Goal: Task Accomplishment & Management: Manage account settings

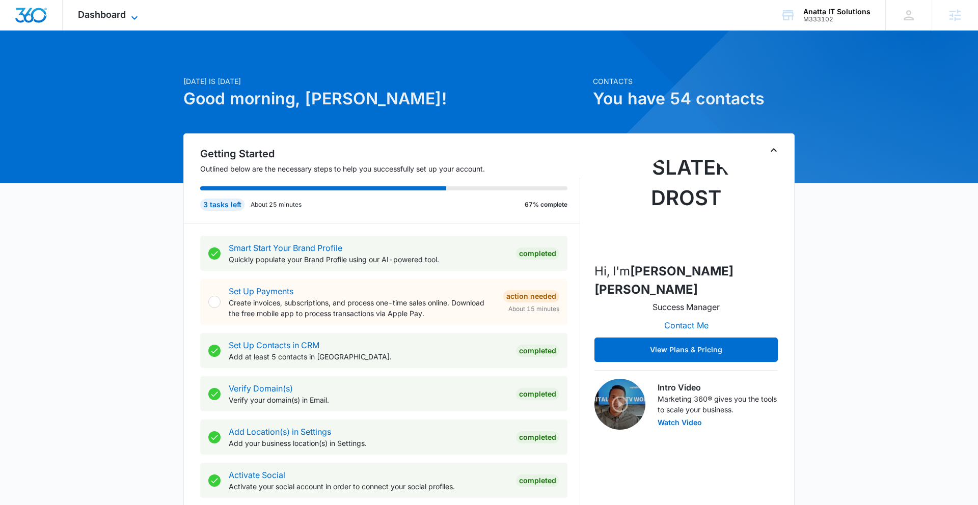
click at [122, 16] on span "Dashboard" at bounding box center [102, 14] width 48 height 11
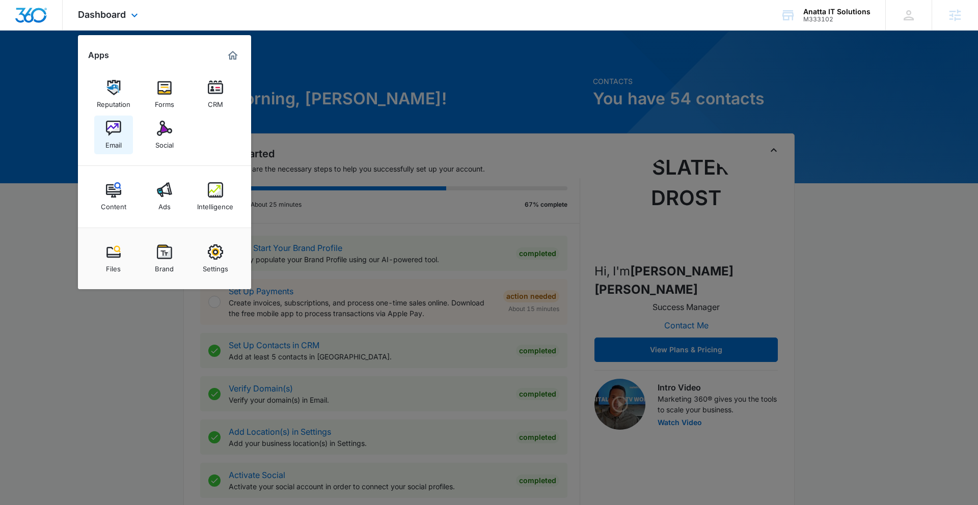
click at [109, 138] on div "Email" at bounding box center [113, 142] width 16 height 13
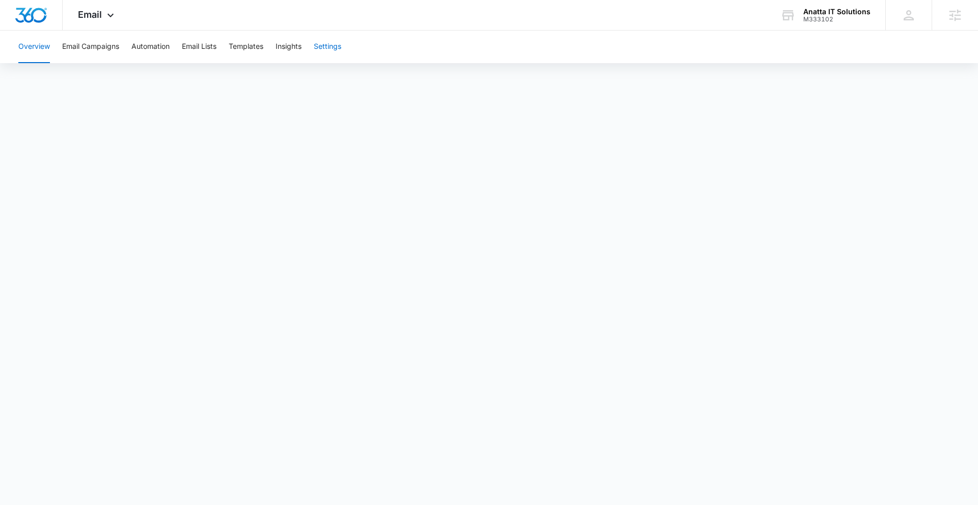
click at [324, 49] on button "Settings" at bounding box center [328, 47] width 28 height 33
